Goal: Task Accomplishment & Management: Manage account settings

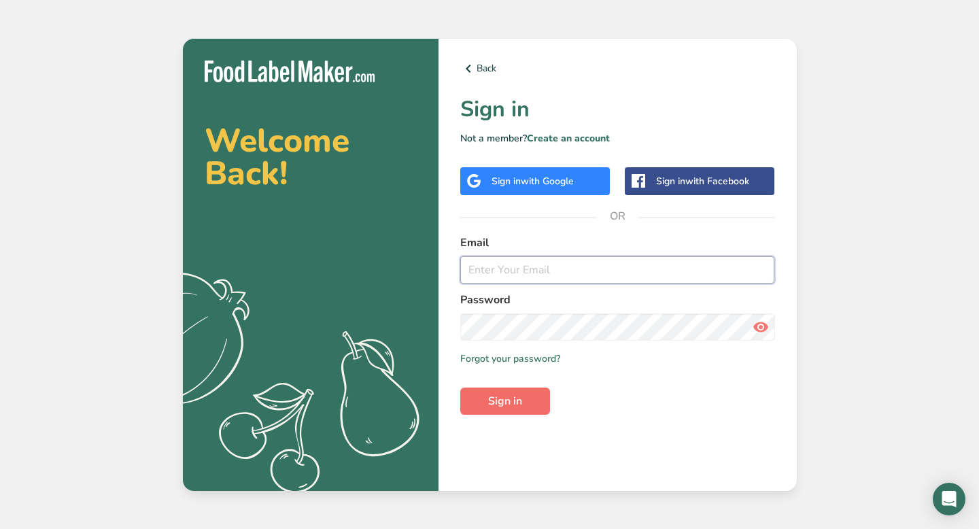
type input "[PERSON_NAME][EMAIL_ADDRESS][DOMAIN_NAME]"
click at [504, 404] on span "Sign in" at bounding box center [505, 401] width 34 height 16
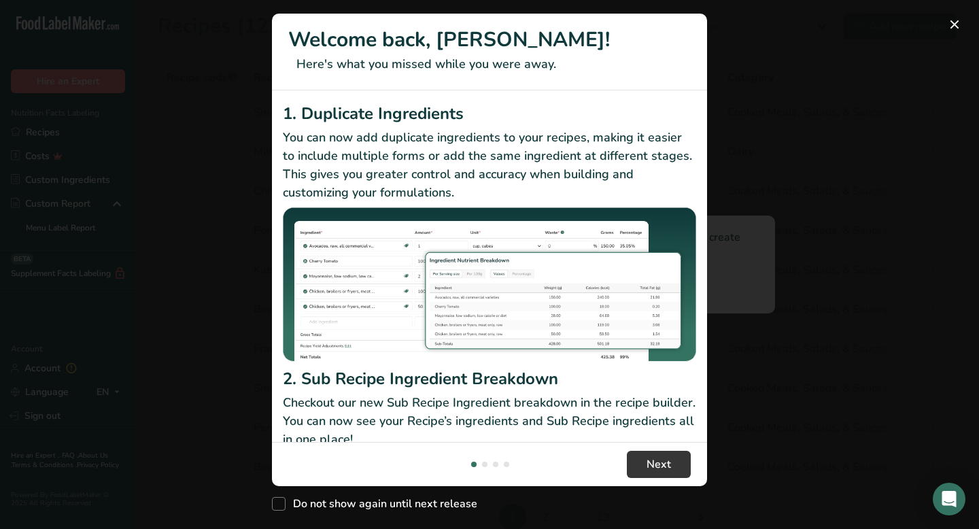
click at [669, 415] on p "Checkout our new Sub Recipe Ingredient breakdown in the recipe builder. You can…" at bounding box center [489, 421] width 413 height 55
click at [954, 22] on button "New Features" at bounding box center [954, 25] width 22 height 22
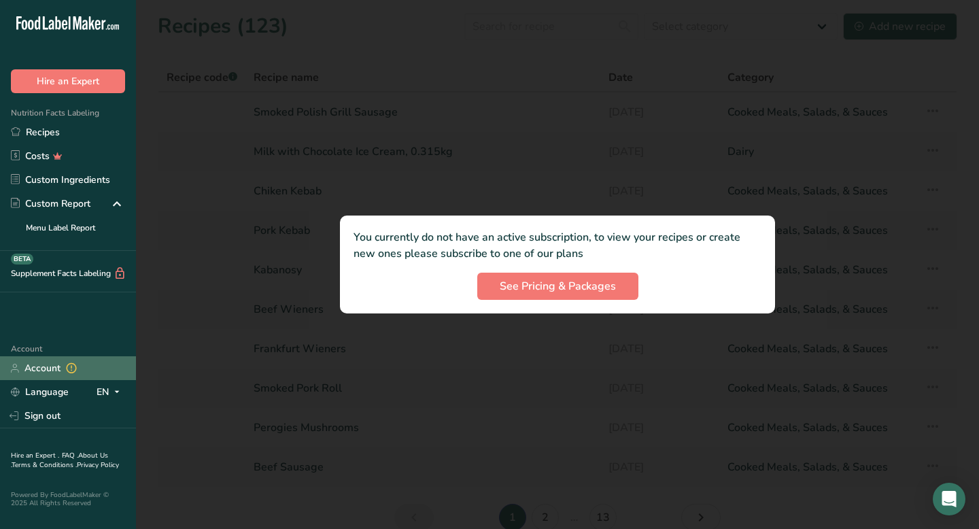
click at [41, 366] on link "Account" at bounding box center [68, 368] width 136 height 24
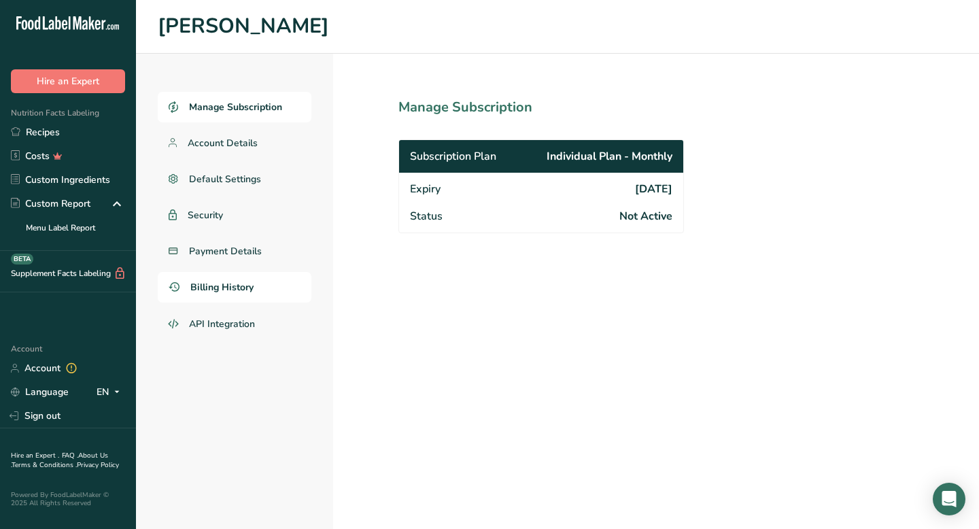
click at [209, 289] on span "Billing History" at bounding box center [221, 287] width 63 height 14
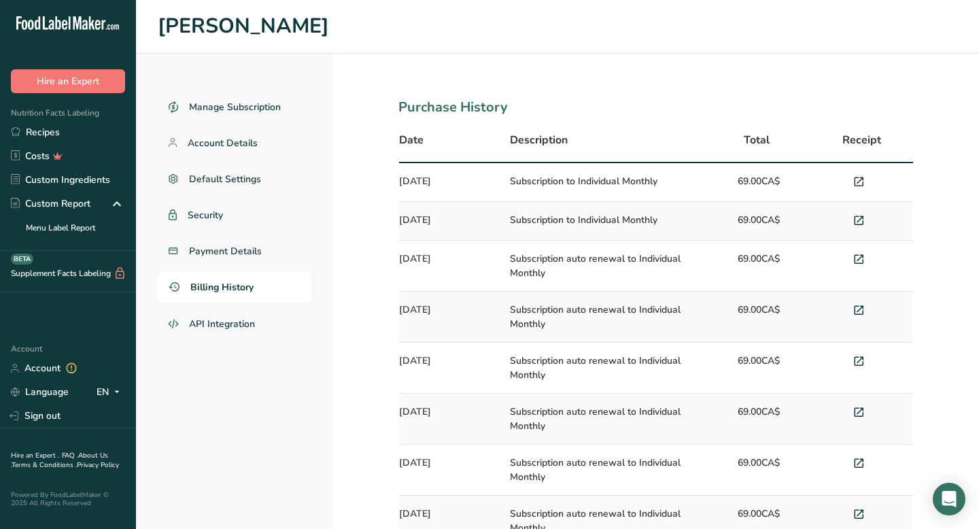
click at [859, 179] on icon at bounding box center [858, 182] width 12 height 19
